Goal: Task Accomplishment & Management: Manage account settings

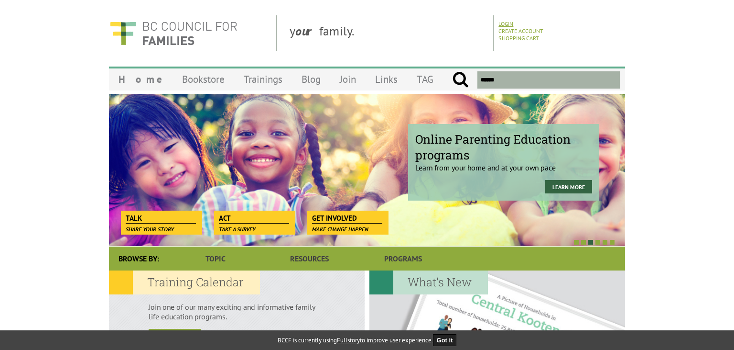
click at [508, 23] on link "Login" at bounding box center [506, 23] width 15 height 7
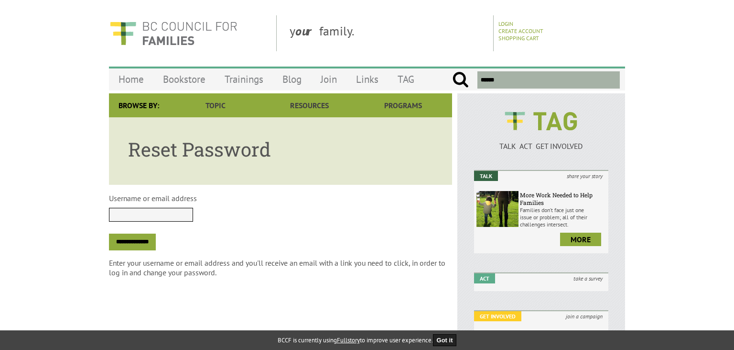
click at [153, 208] on input "Username or email address" at bounding box center [151, 215] width 84 height 14
type input "**********"
click at [138, 243] on input "**********" at bounding box center [132, 242] width 47 height 17
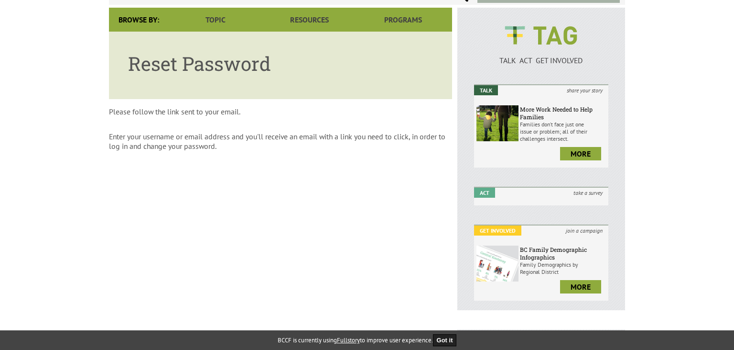
scroll to position [50, 0]
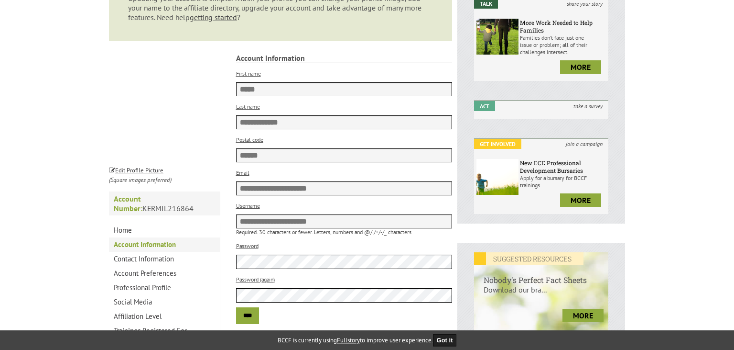
scroll to position [252, 0]
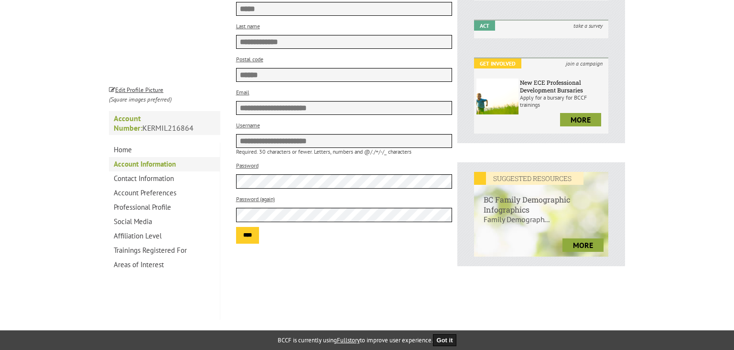
click at [255, 240] on input "****" at bounding box center [247, 235] width 23 height 17
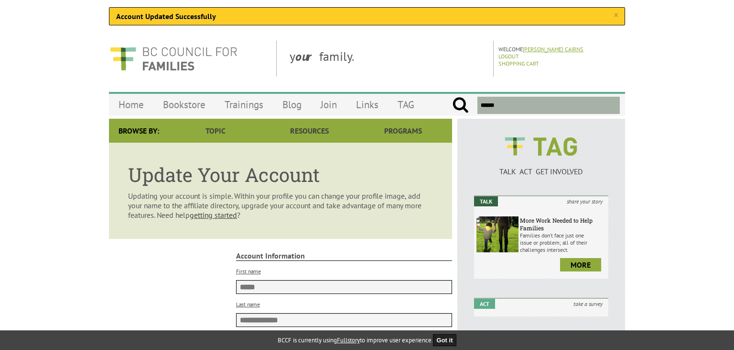
click at [564, 50] on link "Kerry Milner Cairns" at bounding box center [553, 48] width 61 height 7
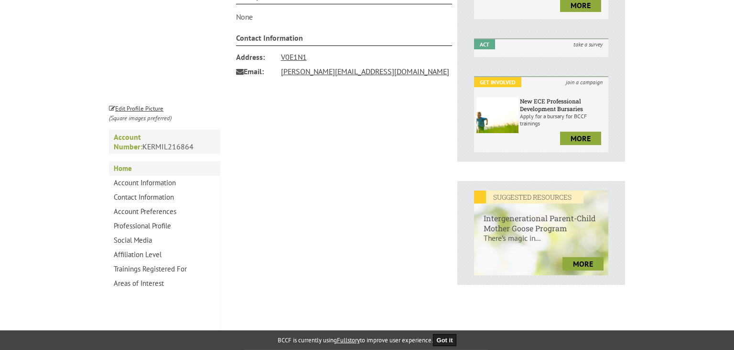
scroll to position [252, 0]
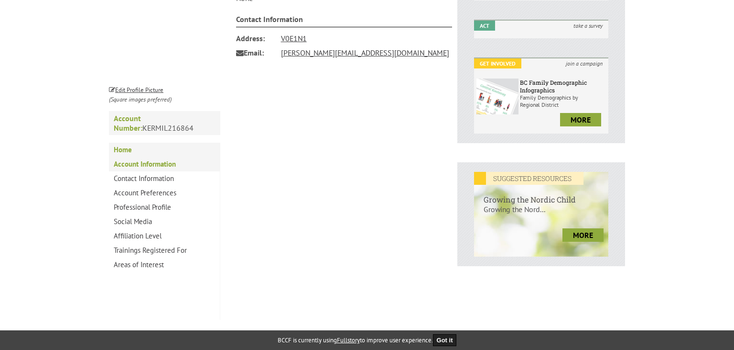
click at [143, 166] on link "Account Information" at bounding box center [164, 164] width 111 height 14
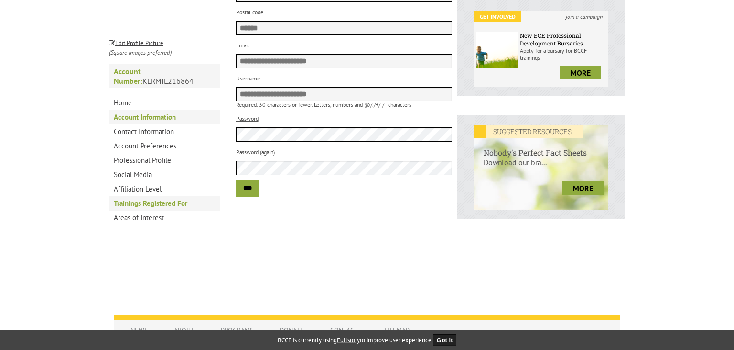
scroll to position [289, 0]
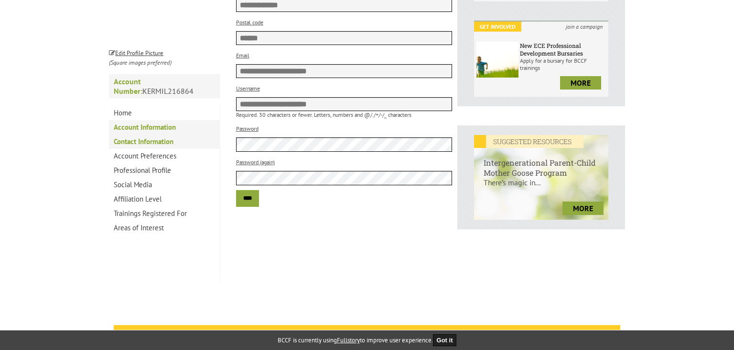
click at [147, 143] on link "Contact Information" at bounding box center [164, 141] width 111 height 14
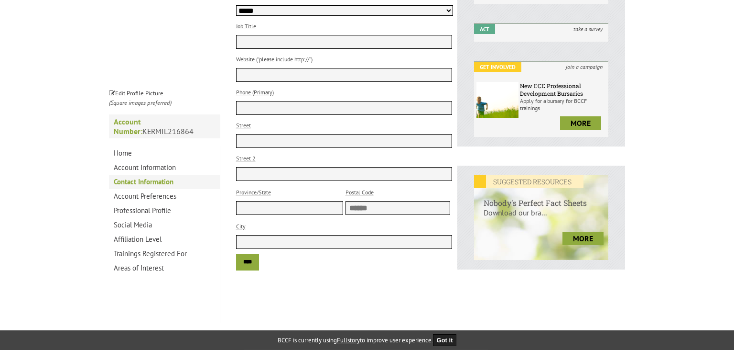
scroll to position [252, 0]
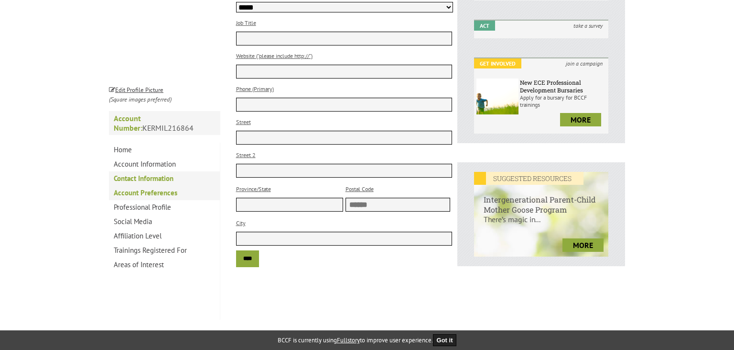
click at [138, 194] on link "Account Preferences" at bounding box center [164, 193] width 111 height 14
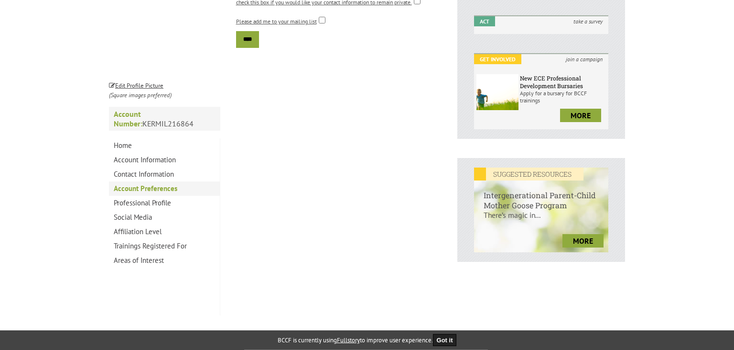
scroll to position [303, 0]
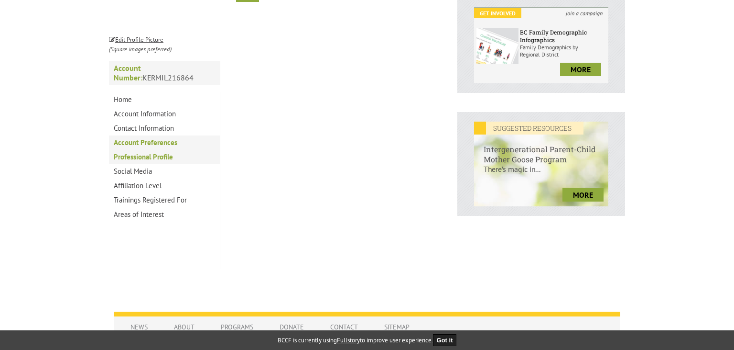
click at [137, 164] on link "Professional Profile" at bounding box center [164, 157] width 111 height 14
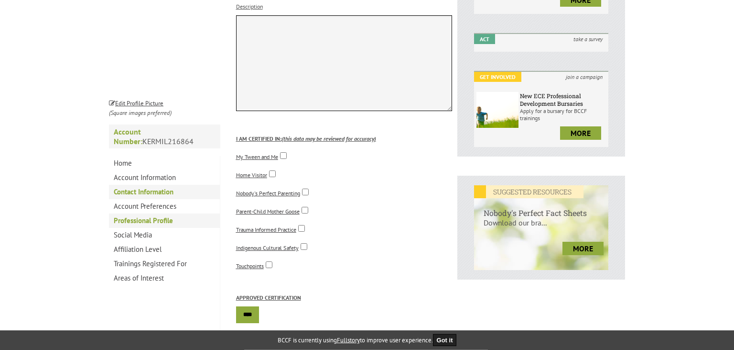
scroll to position [252, 0]
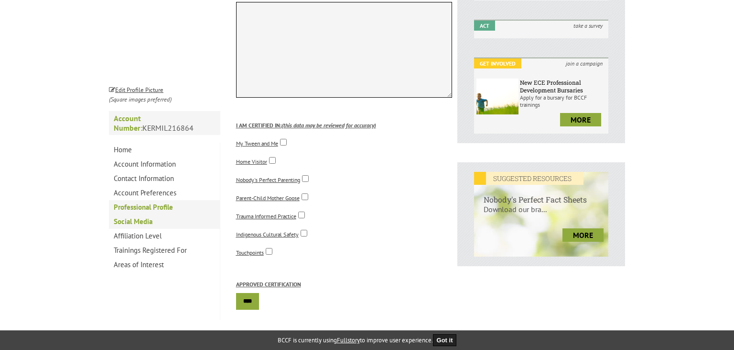
click at [143, 219] on link "Social Media" at bounding box center [164, 221] width 111 height 14
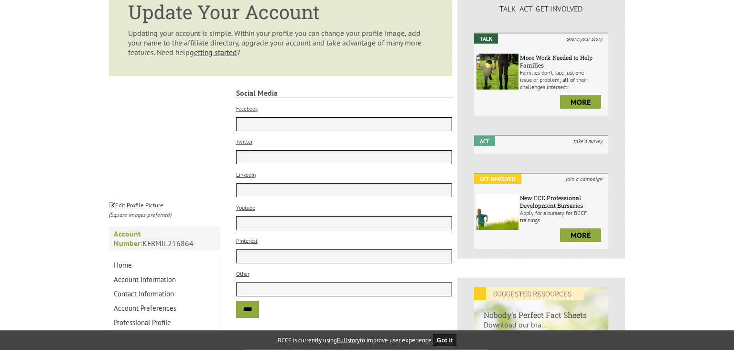
scroll to position [252, 0]
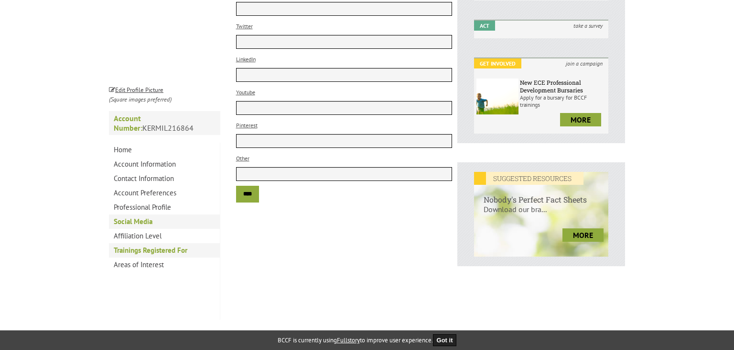
click at [146, 254] on link "Trainings Registered For" at bounding box center [164, 250] width 111 height 14
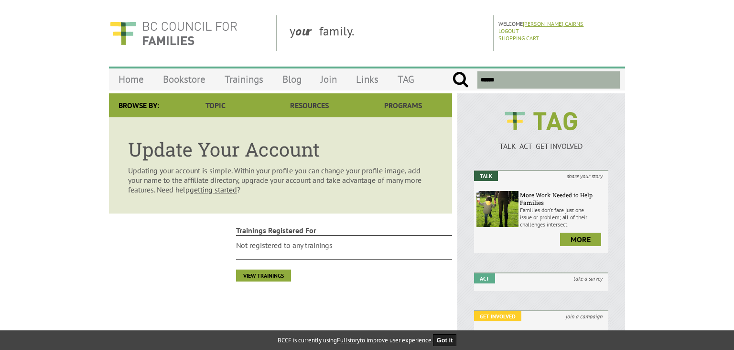
click at [547, 23] on link "Kerry Milner Cairns" at bounding box center [553, 23] width 61 height 7
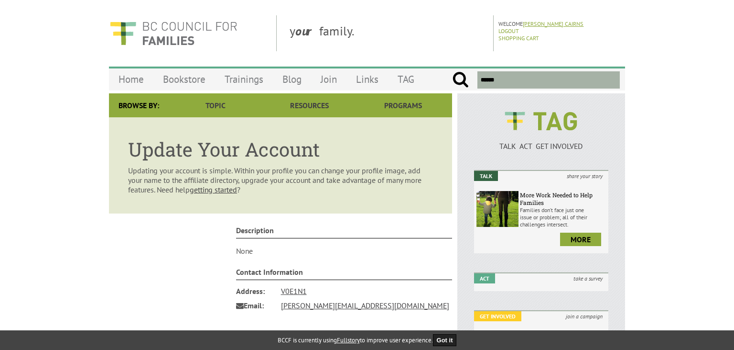
click at [541, 23] on link "[PERSON_NAME] Cairns" at bounding box center [553, 23] width 61 height 7
click at [554, 24] on link "[PERSON_NAME] Cairns" at bounding box center [553, 23] width 61 height 7
click at [506, 32] on link "Logout" at bounding box center [509, 30] width 21 height 7
